Goal: Task Accomplishment & Management: Use online tool/utility

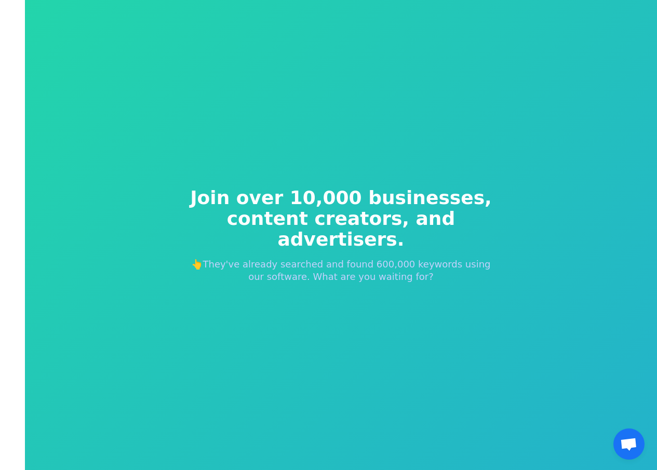
click at [189, 208] on span "Join over 10,000 businesses," at bounding box center [341, 197] width 316 height 21
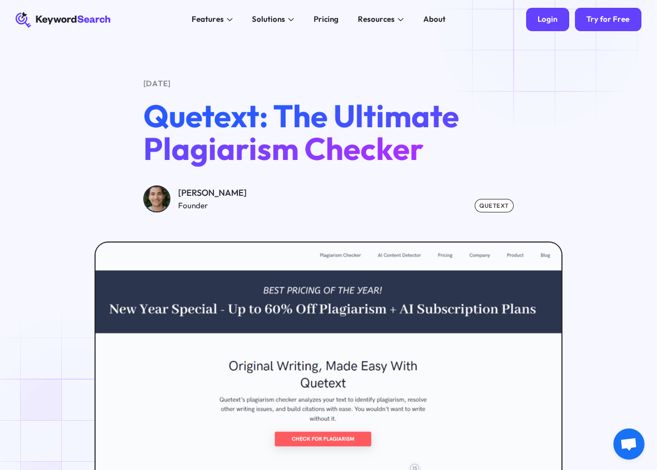
click at [547, 22] on div "Login" at bounding box center [547, 20] width 20 height 10
